Goal: Book appointment/travel/reservation

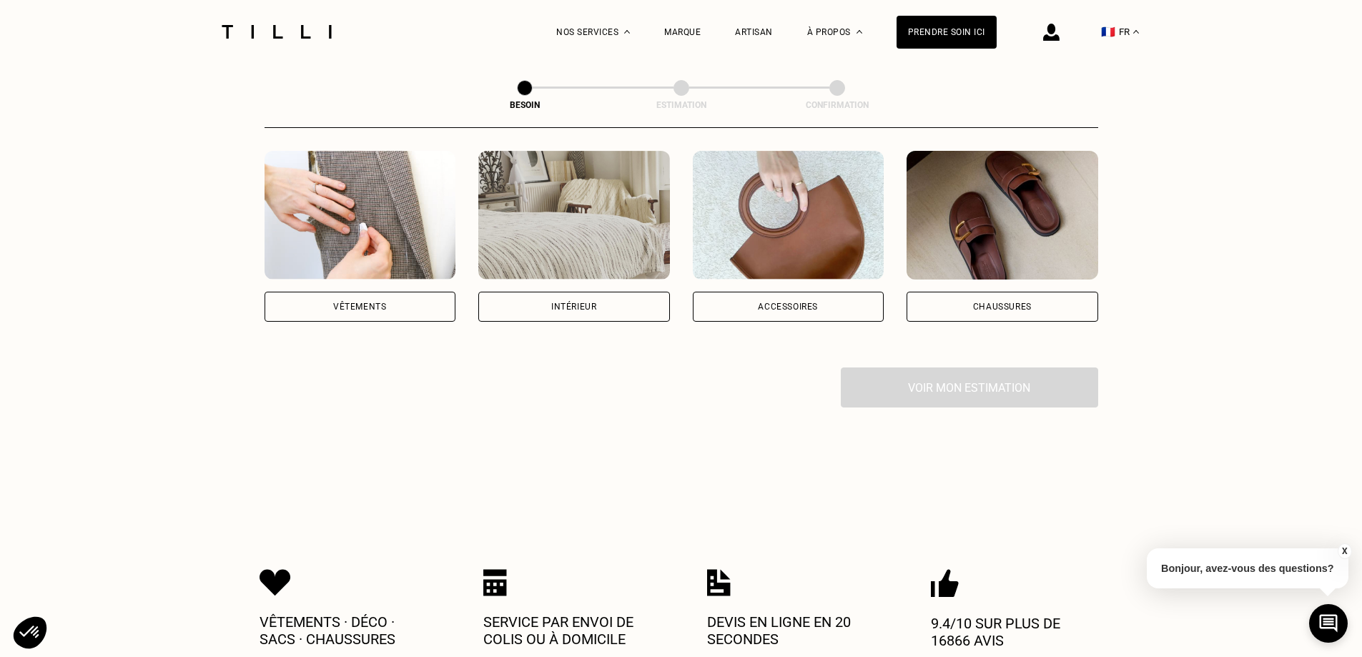
scroll to position [286, 0]
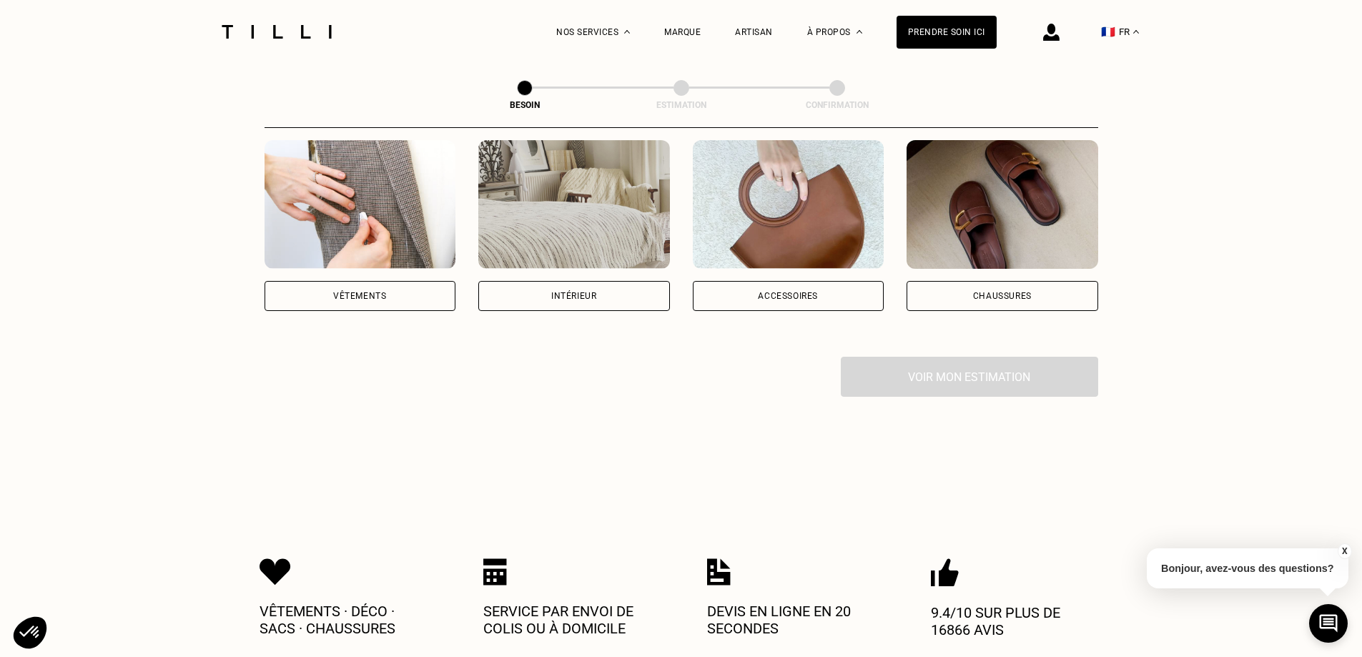
click at [414, 281] on div "Vêtements" at bounding box center [361, 296] width 192 height 30
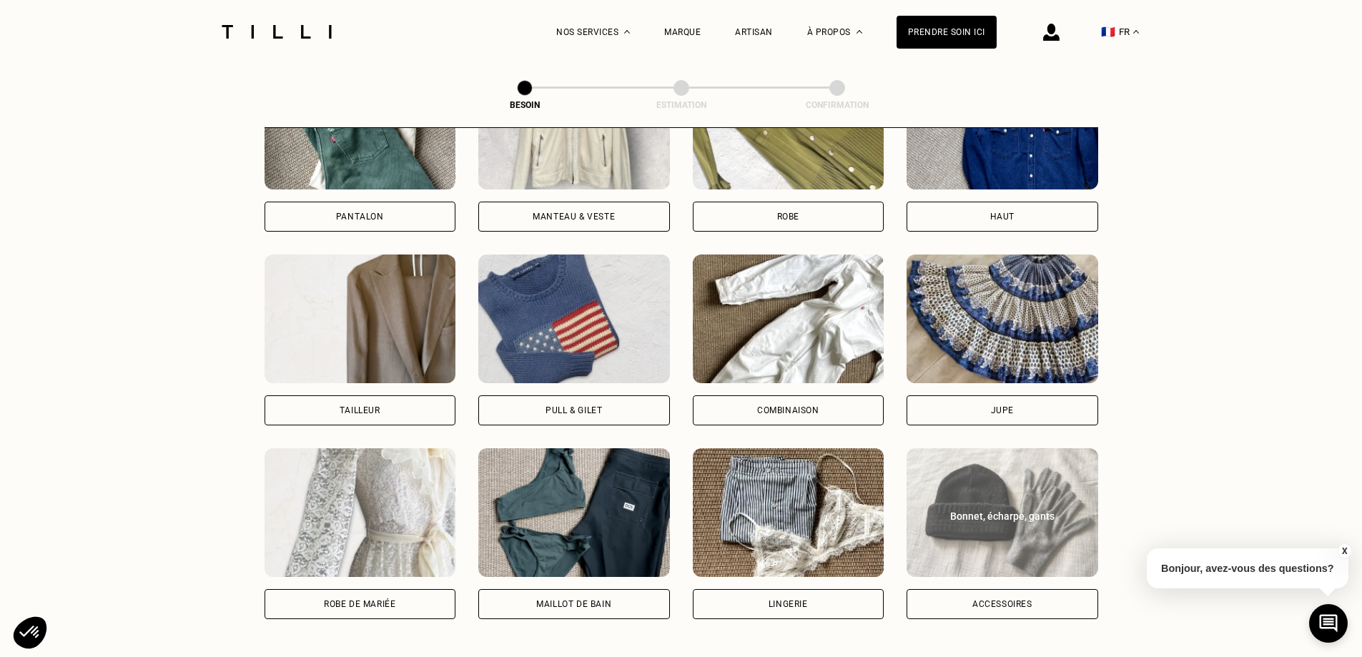
scroll to position [1040, 0]
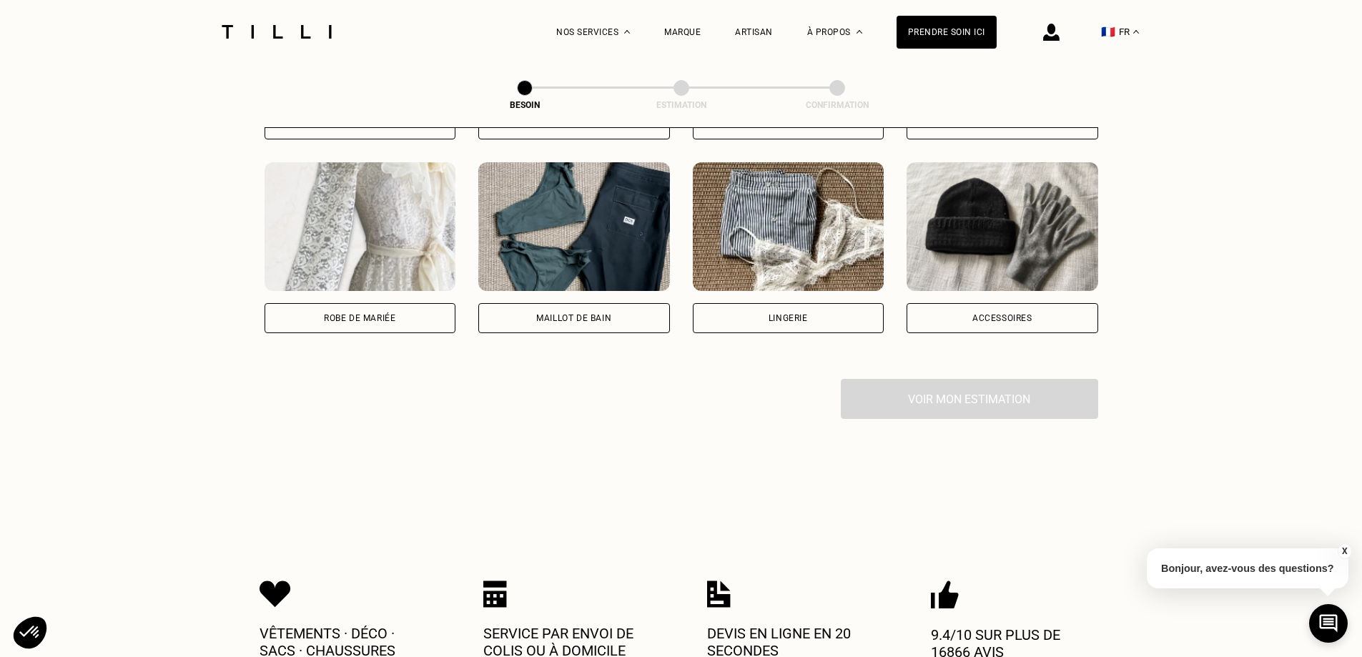
click at [417, 303] on div "Robe de mariée" at bounding box center [361, 318] width 192 height 30
select select "FR"
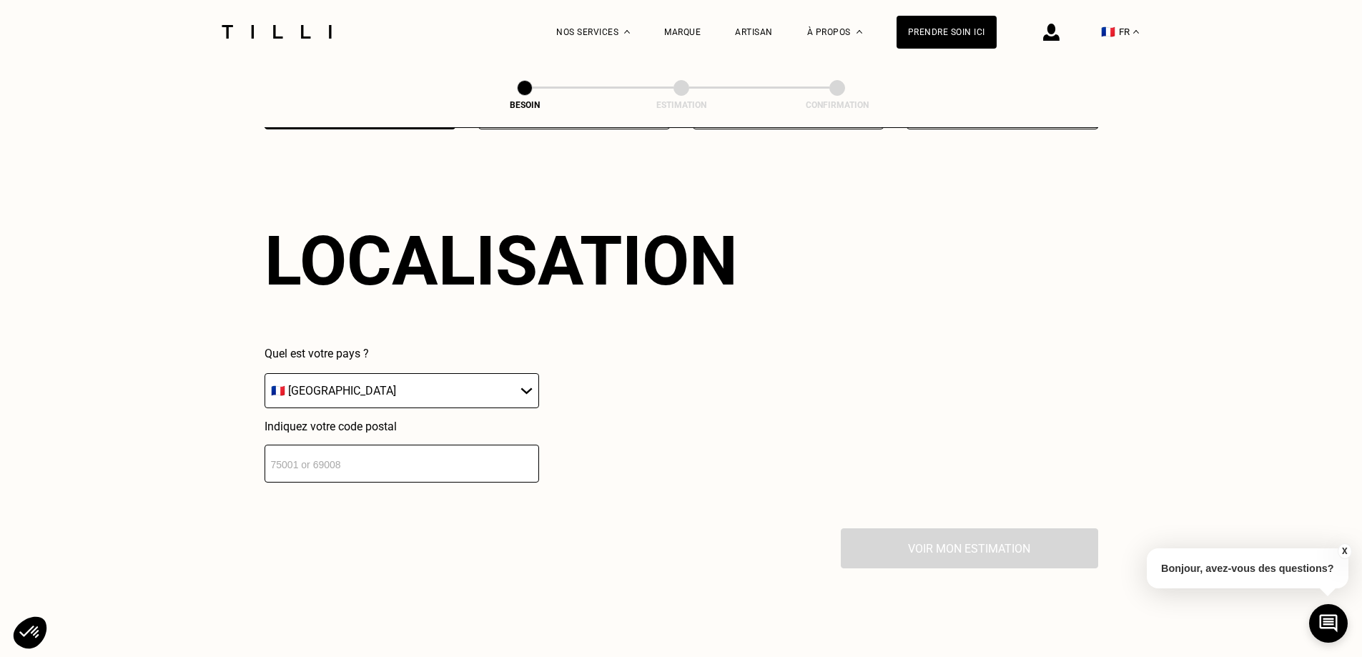
scroll to position [1246, 0]
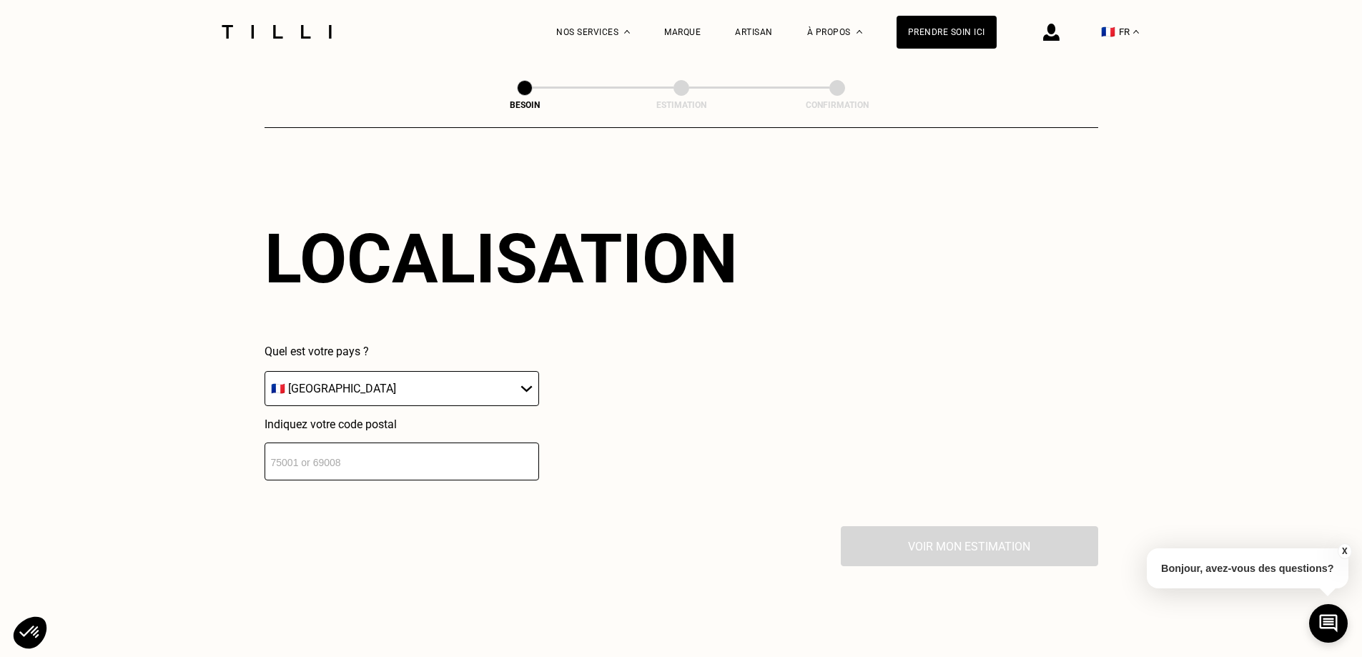
click at [427, 444] on input "number" at bounding box center [402, 462] width 275 height 38
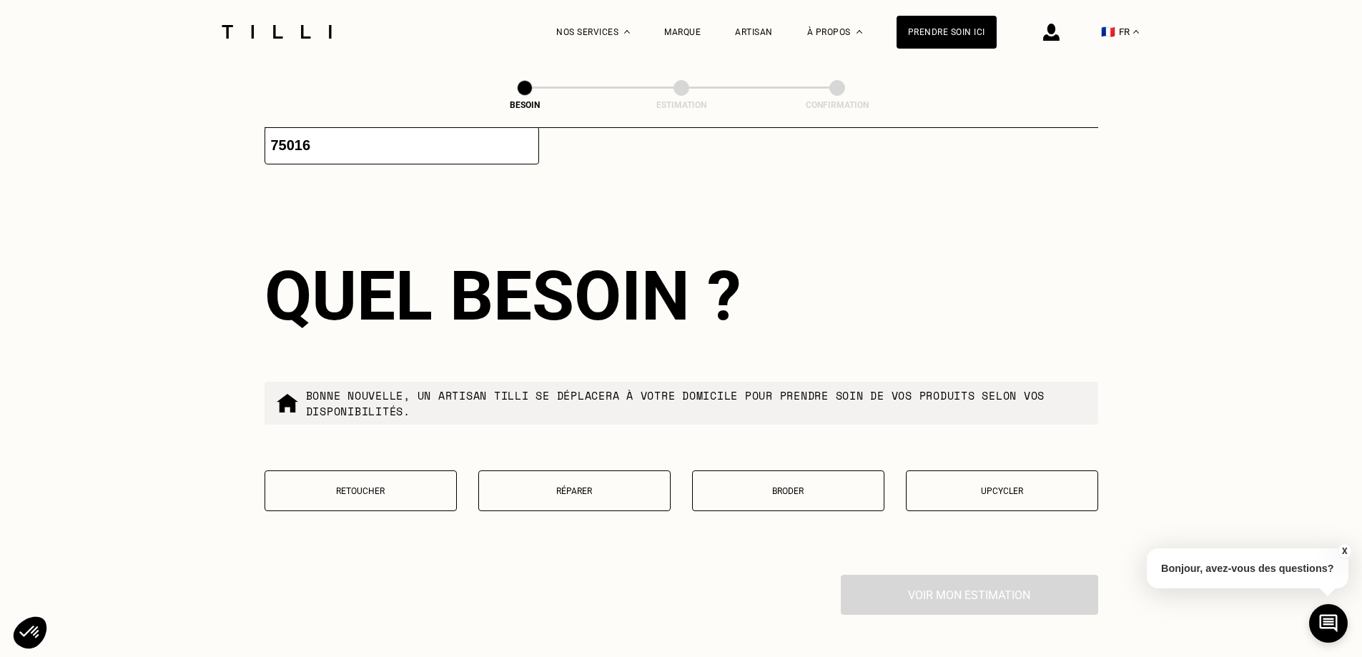
scroll to position [1601, 0]
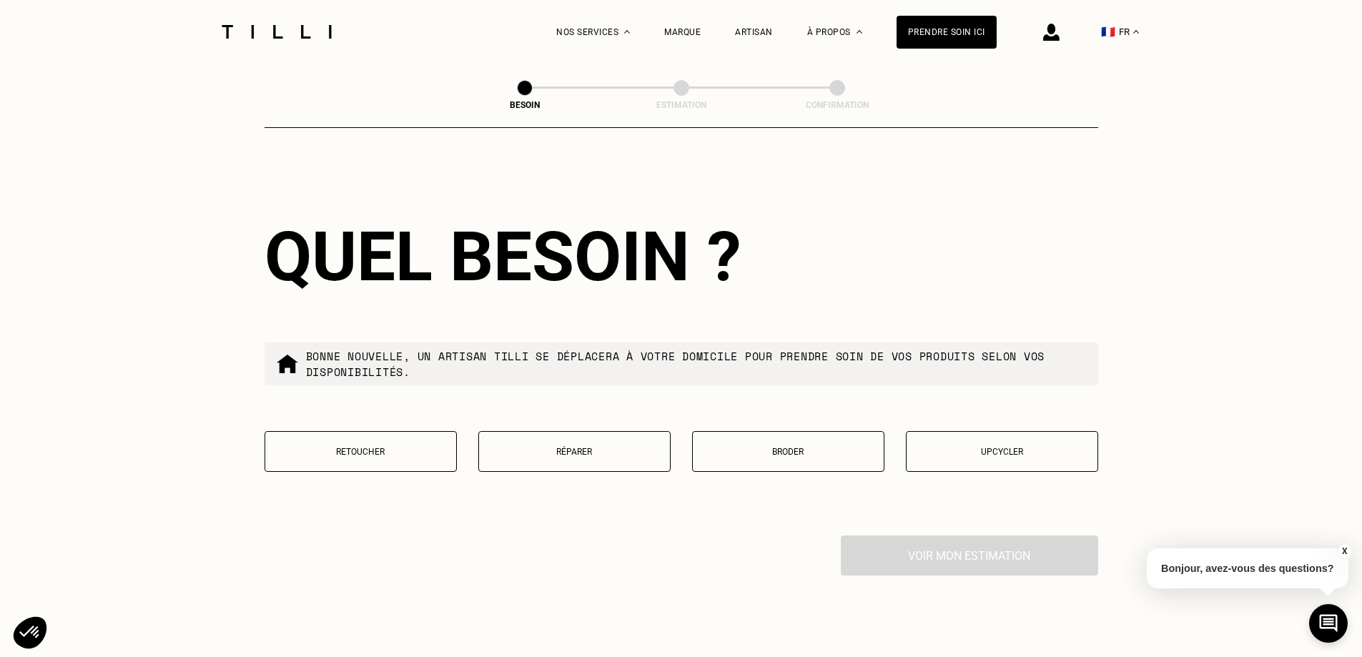
type input "75016"
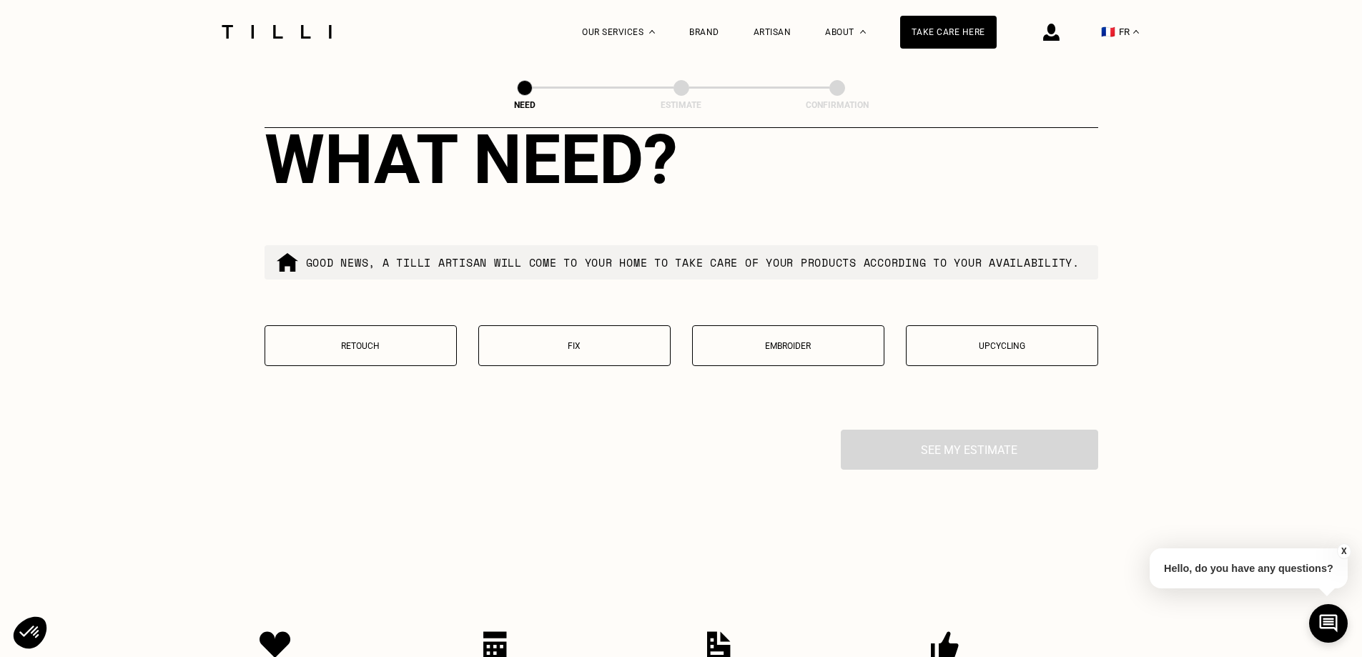
scroll to position [1685, 0]
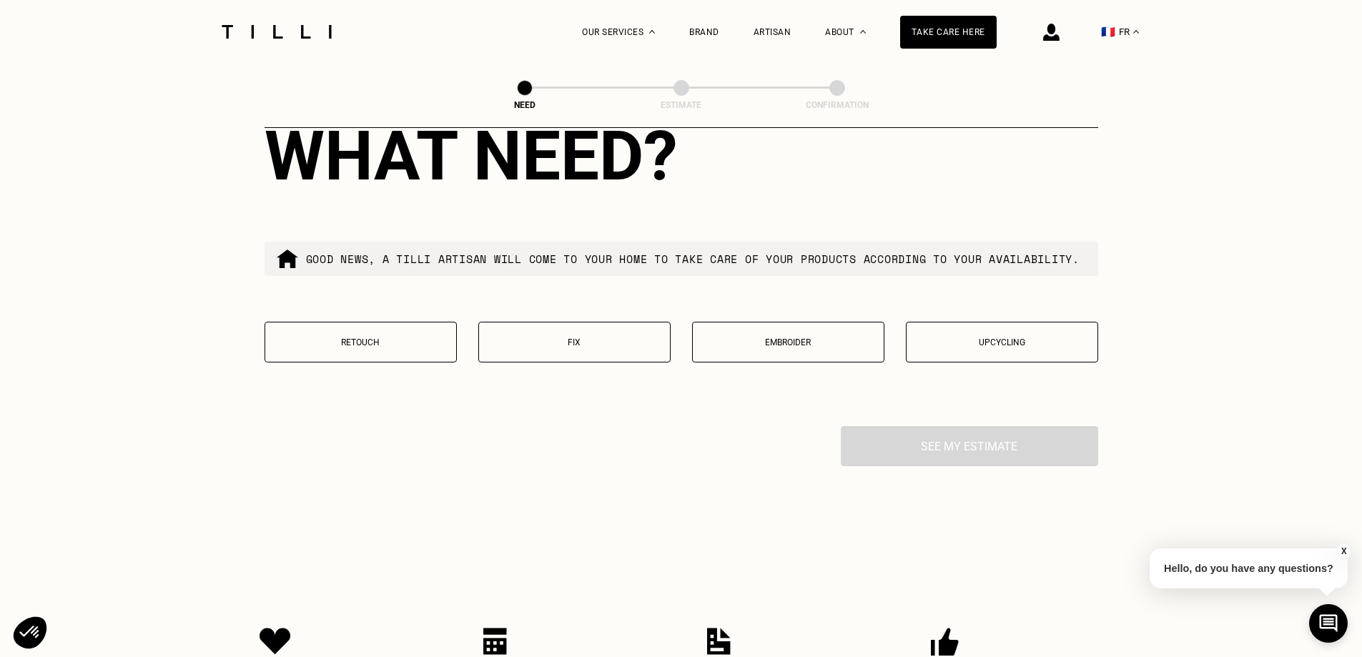
click at [1009, 348] on font "Upcycling" at bounding box center [1002, 343] width 46 height 10
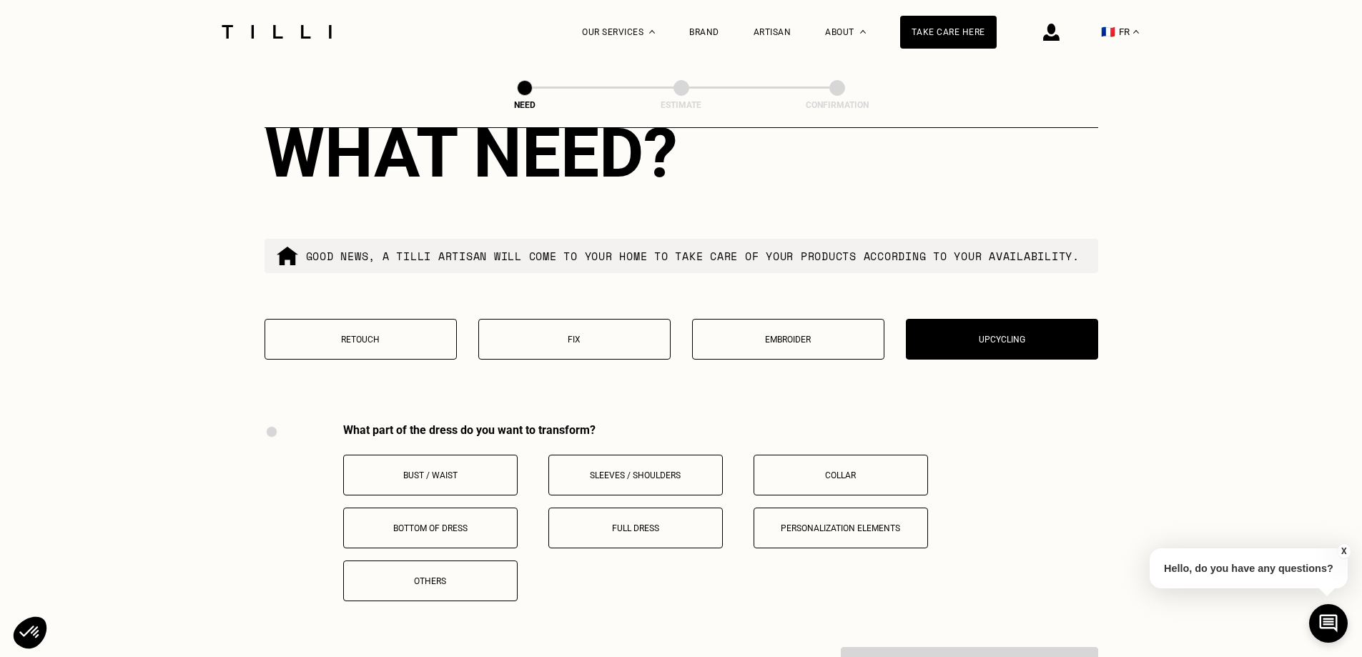
scroll to position [1684, 0]
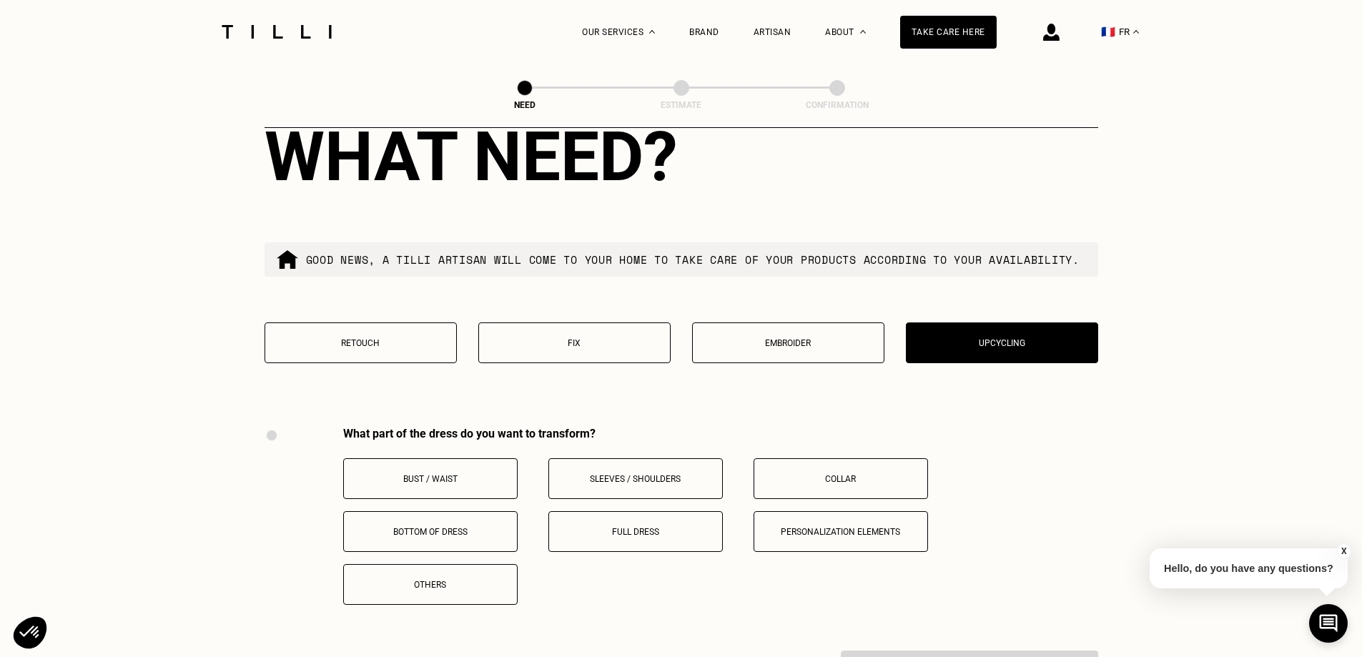
click at [759, 363] on button "Embroider" at bounding box center [788, 343] width 192 height 41
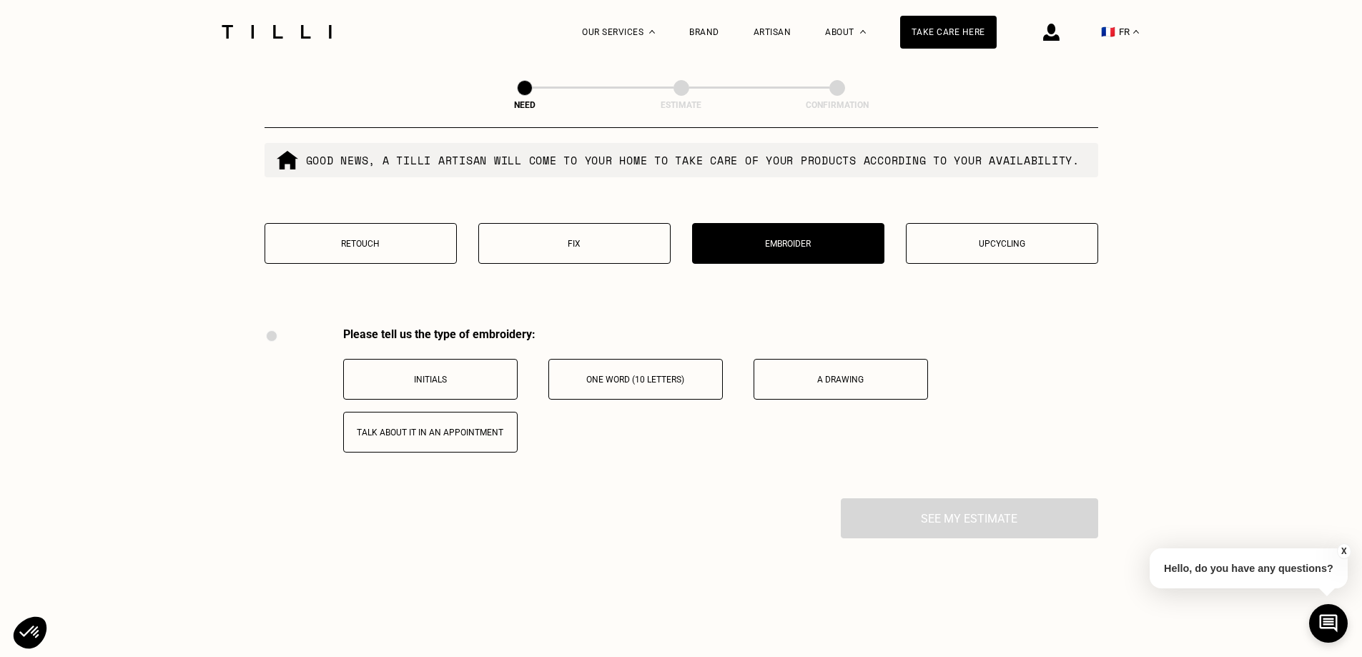
scroll to position [1682, 0]
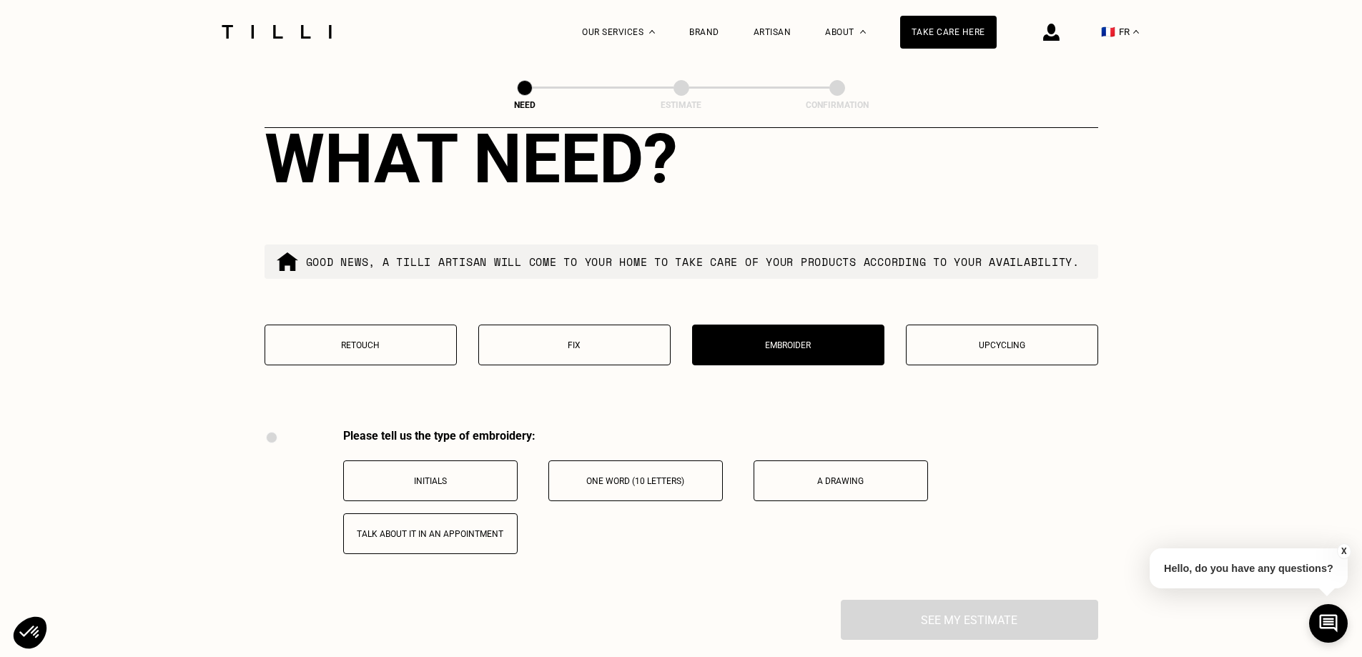
click at [587, 350] on p "Fix" at bounding box center [574, 345] width 177 height 10
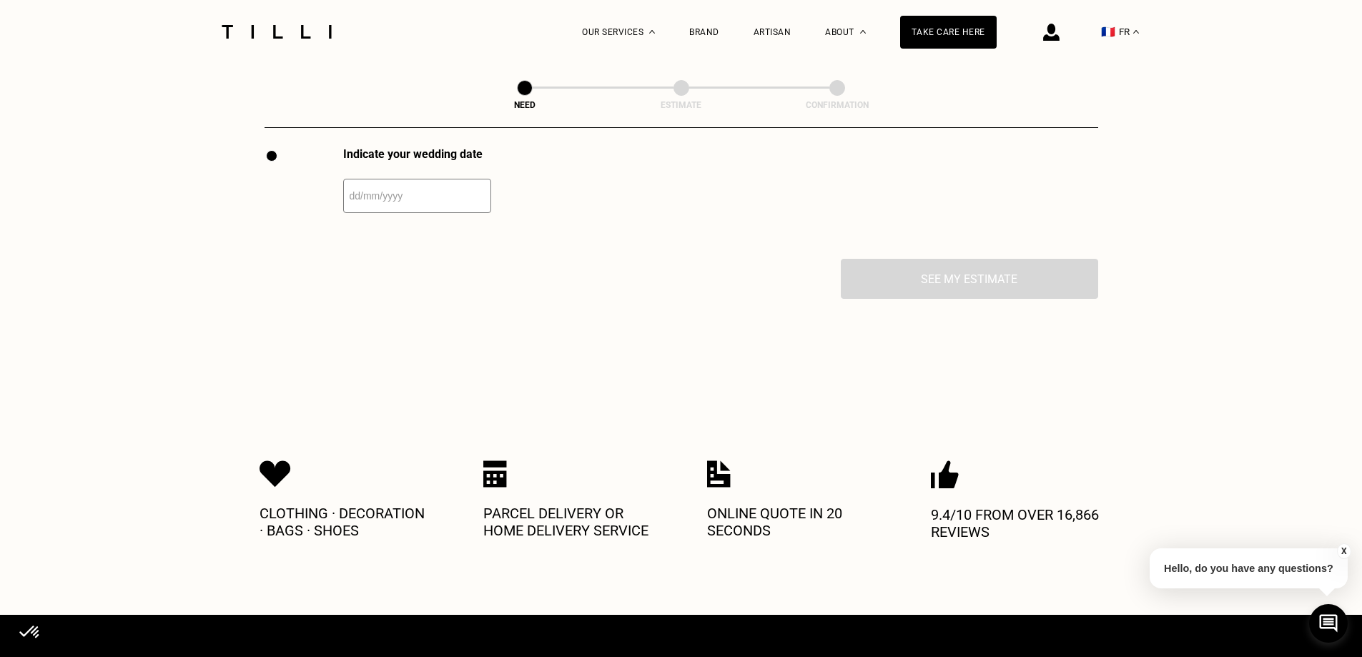
scroll to position [1968, 0]
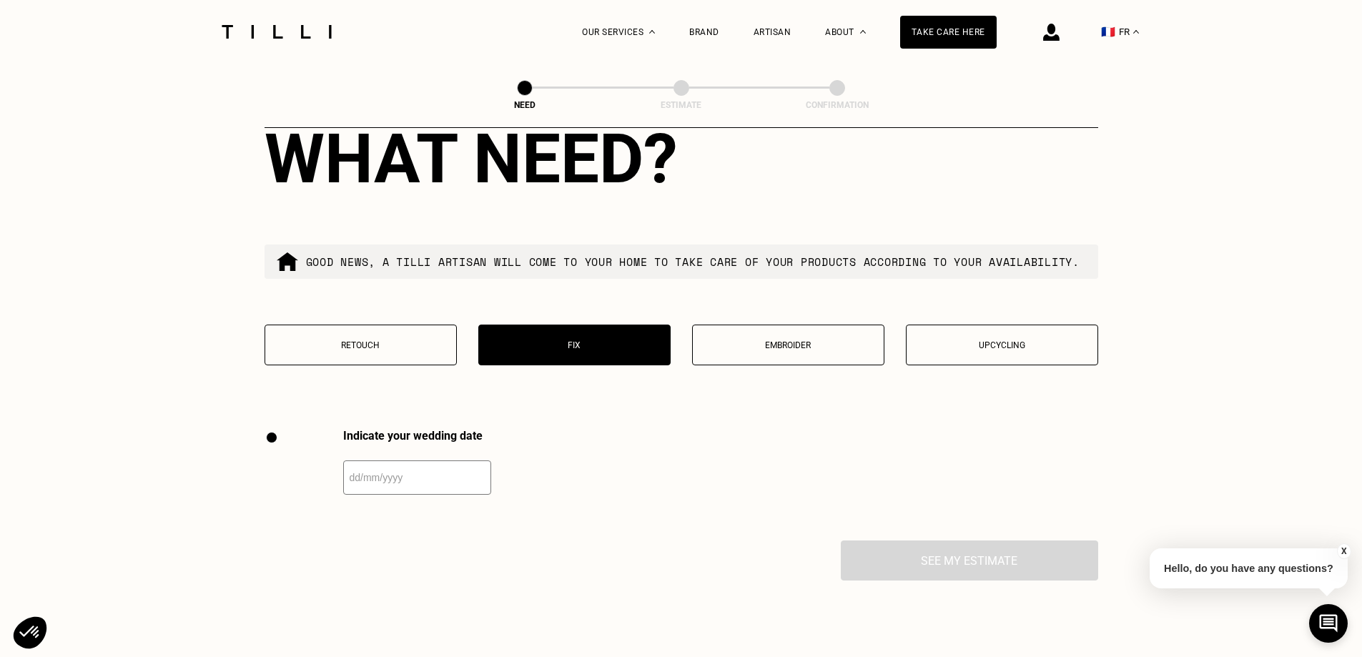
click at [781, 350] on font "Embroider" at bounding box center [788, 345] width 46 height 10
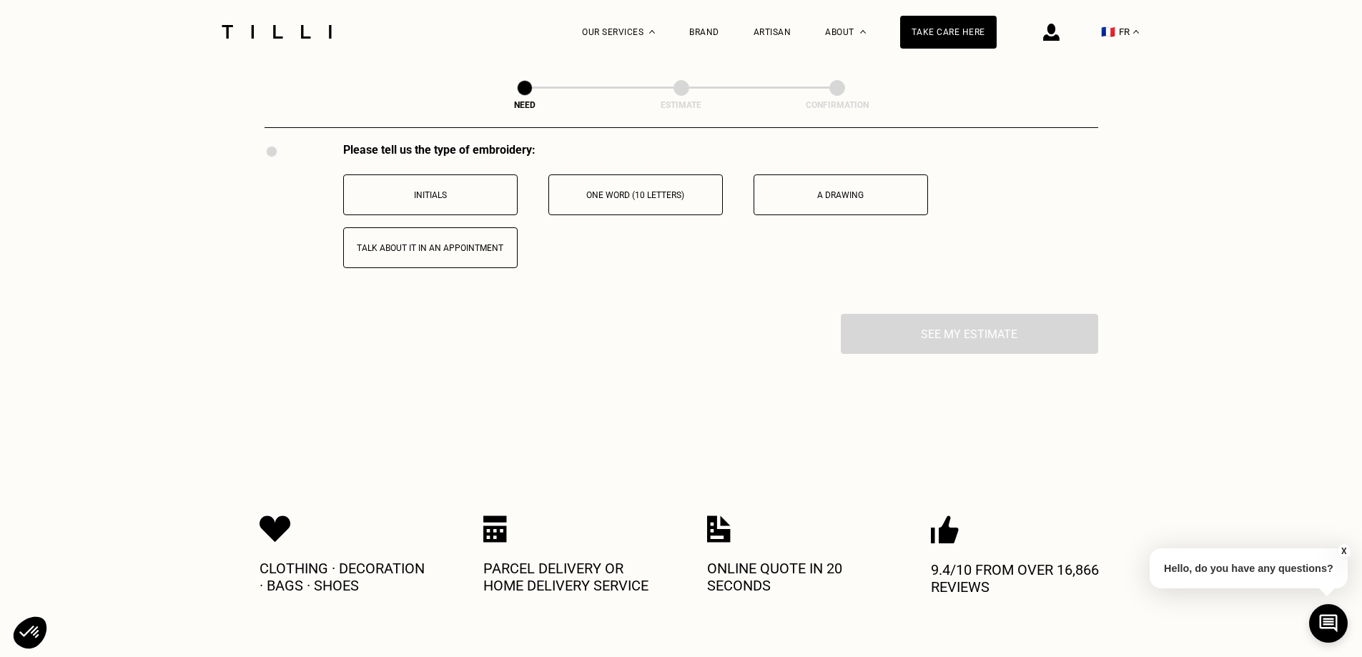
click at [670, 215] on button "One word (10 letters)" at bounding box center [636, 194] width 174 height 41
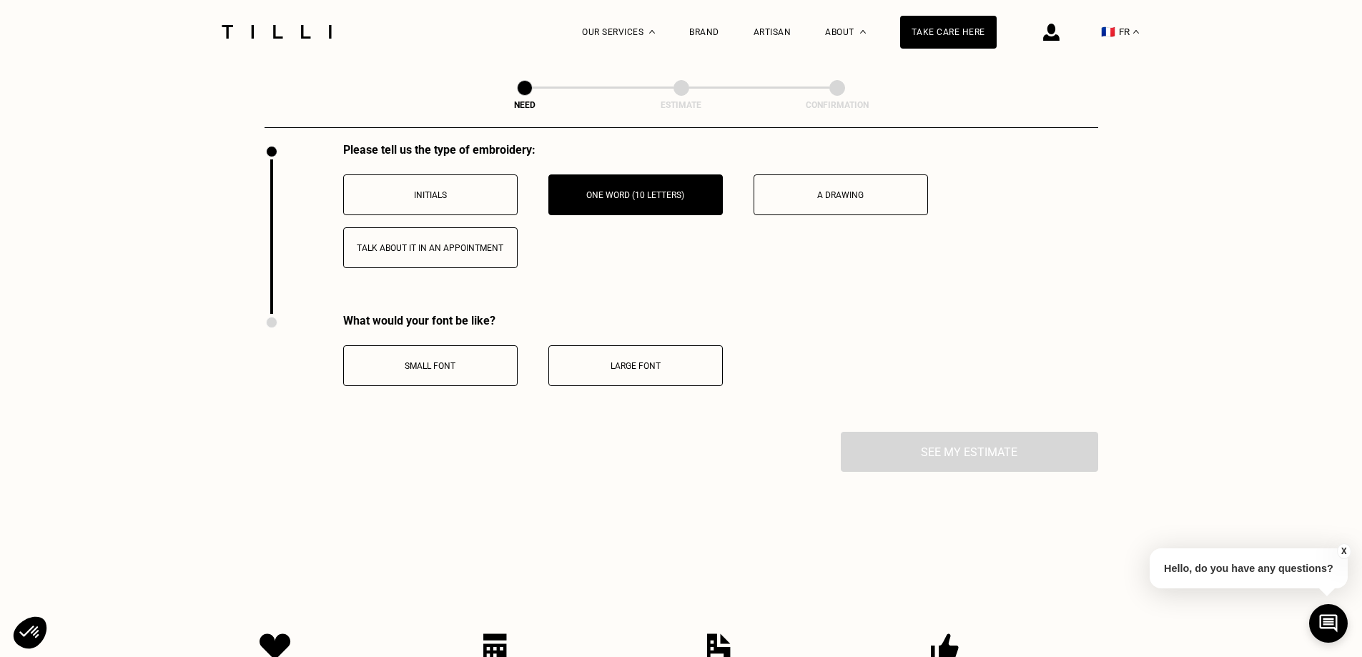
click at [625, 386] on button "Large font" at bounding box center [636, 365] width 174 height 41
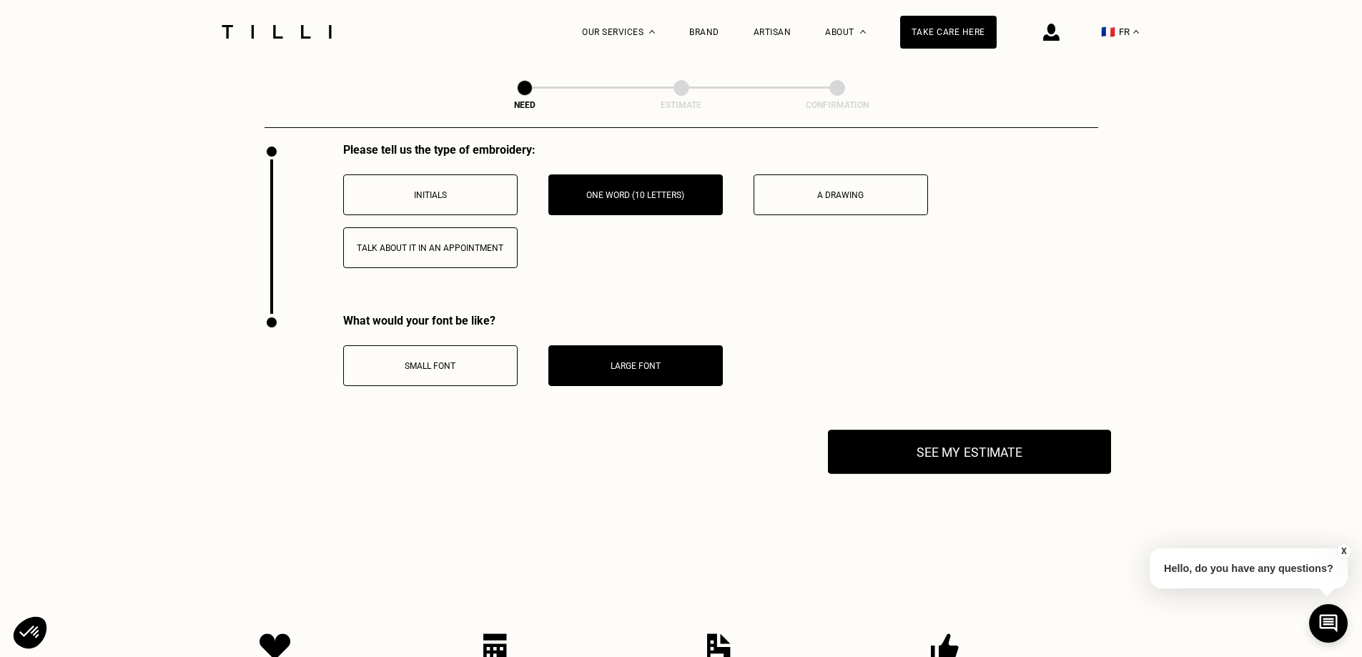
click at [974, 474] on button "See my estimate" at bounding box center [969, 452] width 283 height 44
